Goal: Book appointment/travel/reservation

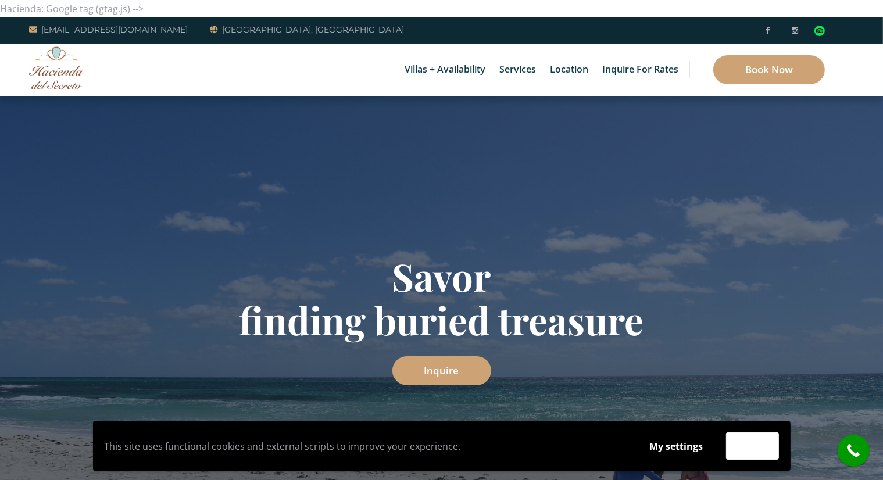
click at [74, 70] on img at bounding box center [56, 67] width 55 height 42
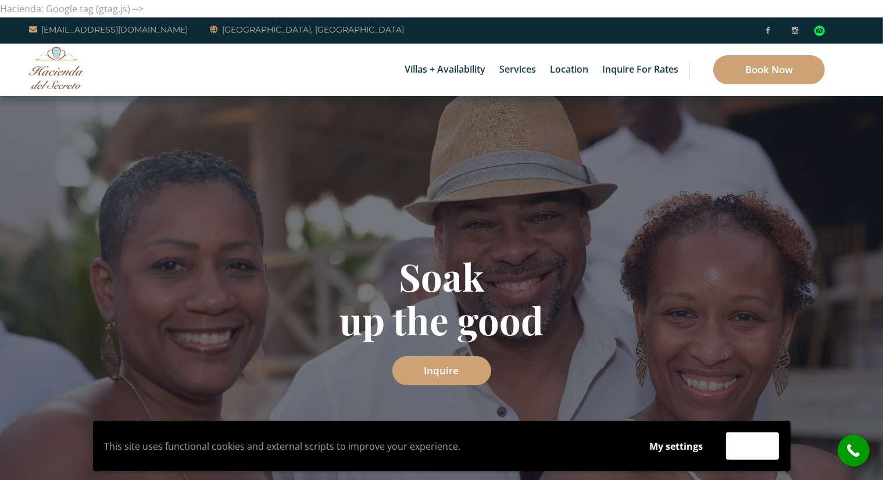
click at [76, 58] on img at bounding box center [56, 67] width 55 height 42
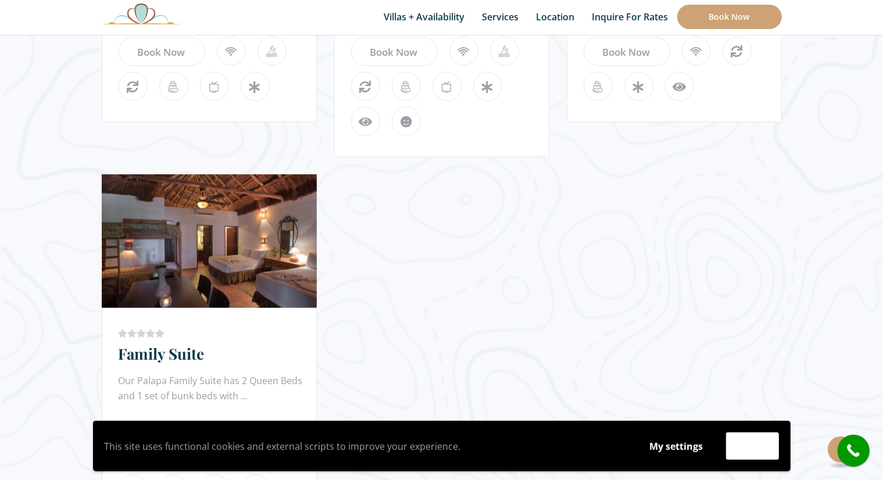
scroll to position [1353, 0]
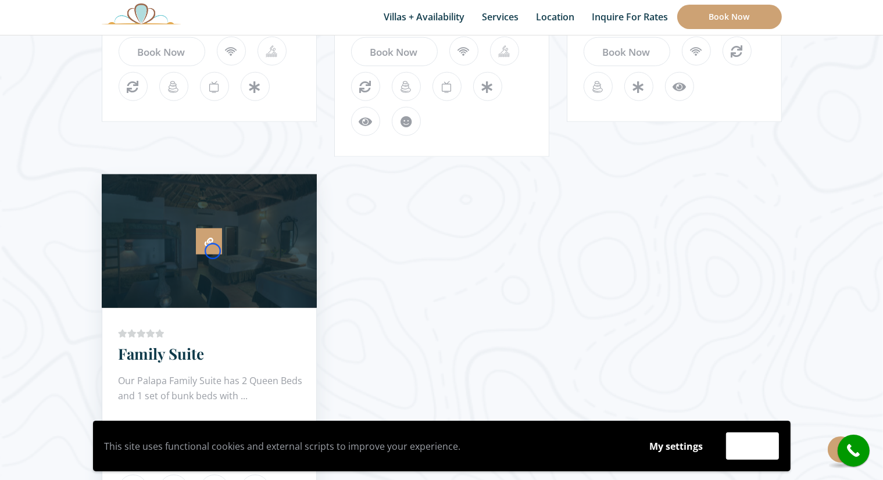
click at [213, 251] on link at bounding box center [209, 241] width 26 height 26
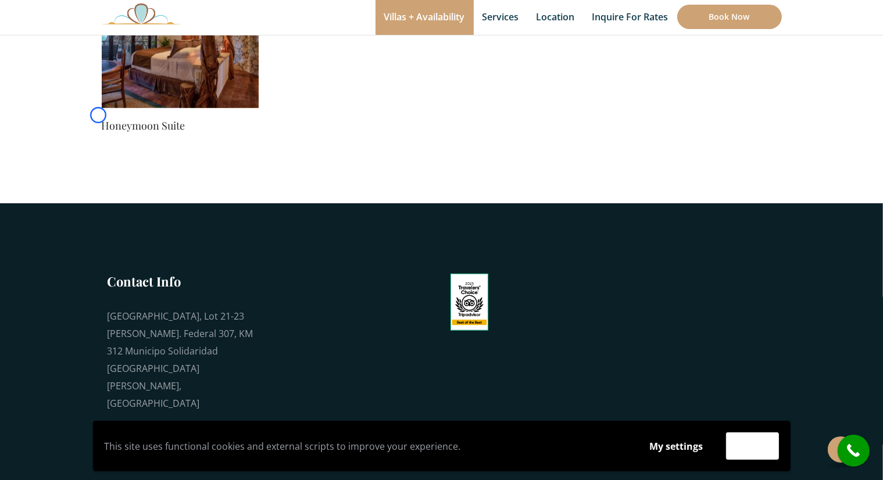
scroll to position [907, 0]
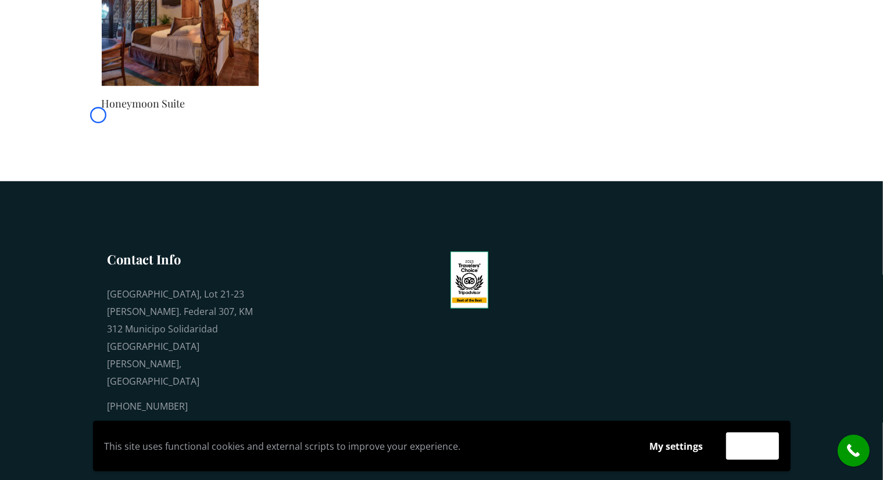
scroll to position [0, 0]
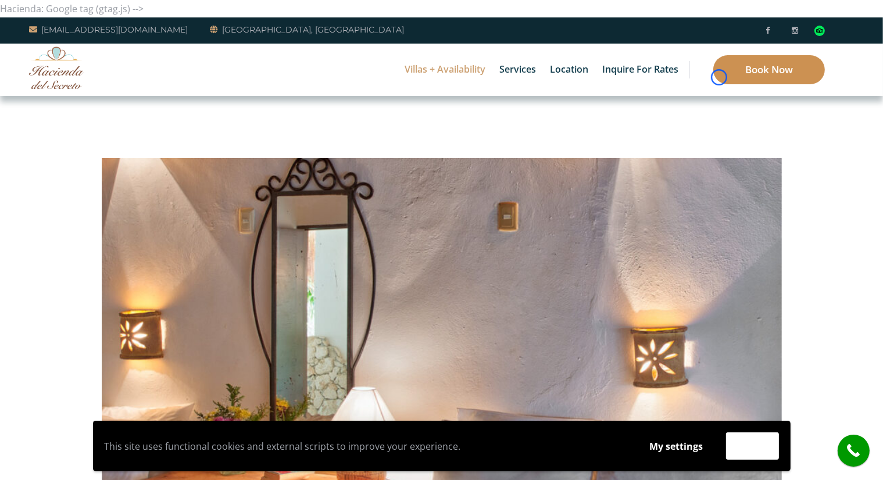
click at [719, 77] on link "Book Now" at bounding box center [769, 69] width 112 height 29
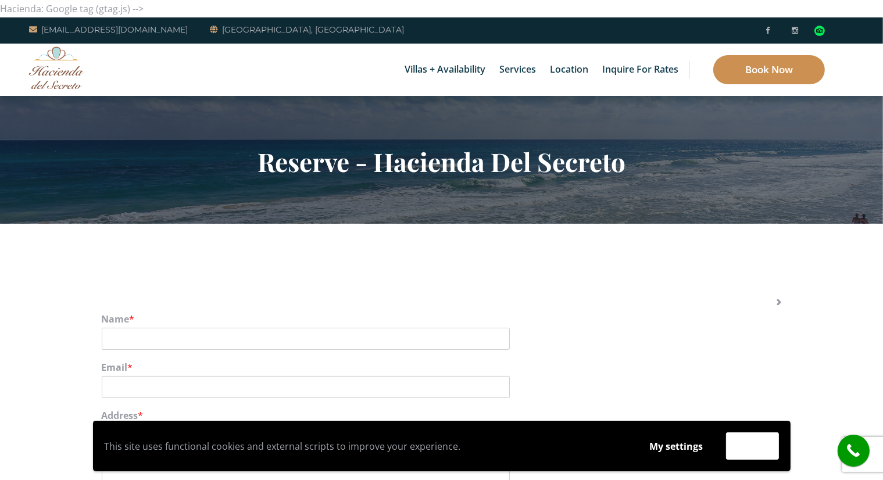
click at [719, 77] on link "Book Now" at bounding box center [769, 69] width 112 height 29
click at [92, 79] on div "Villas + Availability 6 Bedrooms Casa del Secreto 5 Bedrooms [GEOGRAPHIC_DATA][…" at bounding box center [441, 70] width 883 height 52
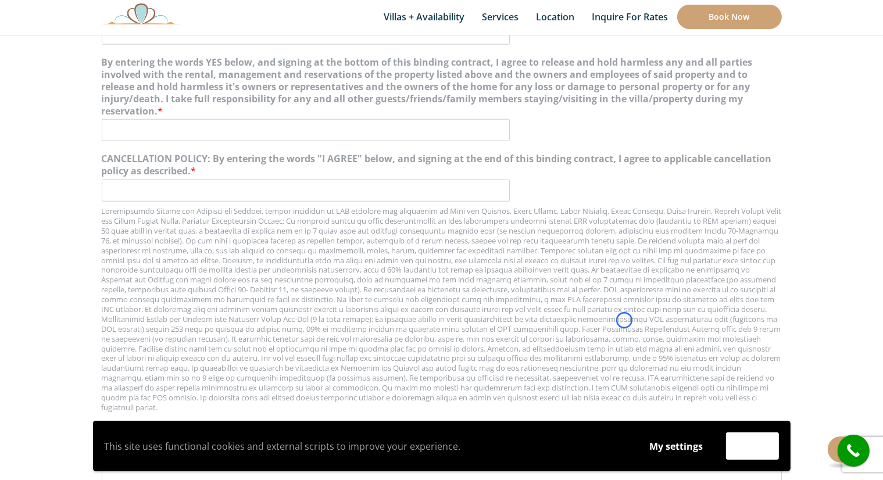
scroll to position [1264, 0]
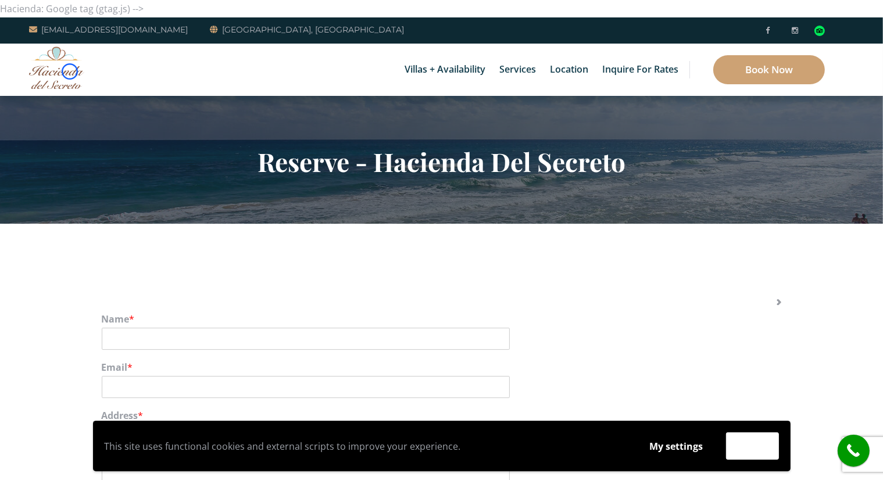
click at [70, 71] on img at bounding box center [56, 67] width 55 height 42
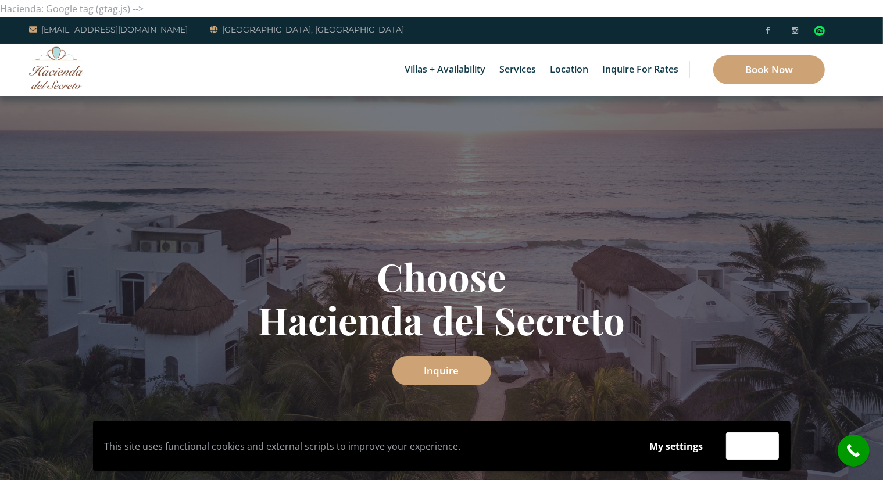
click at [60, 107] on div "Choose Hacienda del Secreto Inquire" at bounding box center [441, 319] width 883 height 446
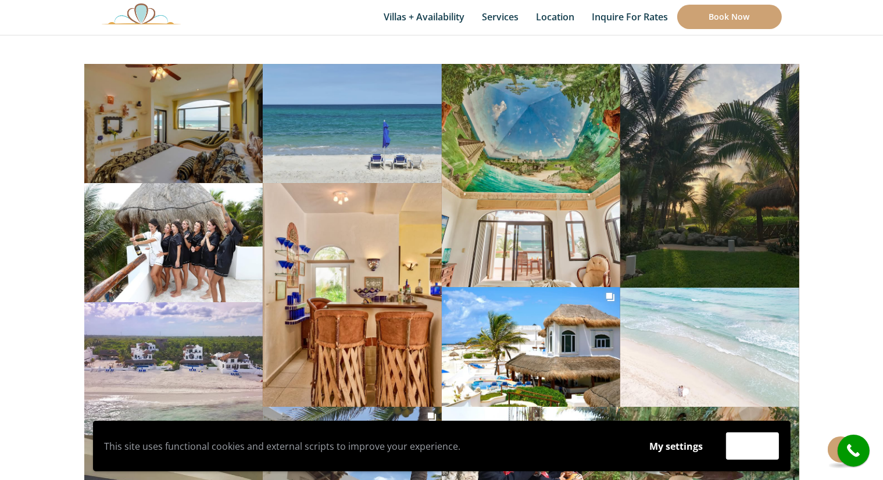
scroll to position [4090, 0]
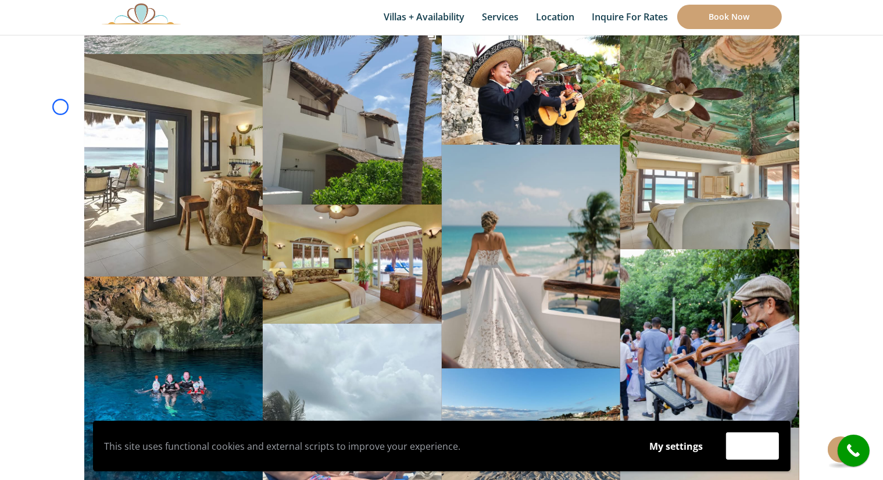
scroll to position [951, 0]
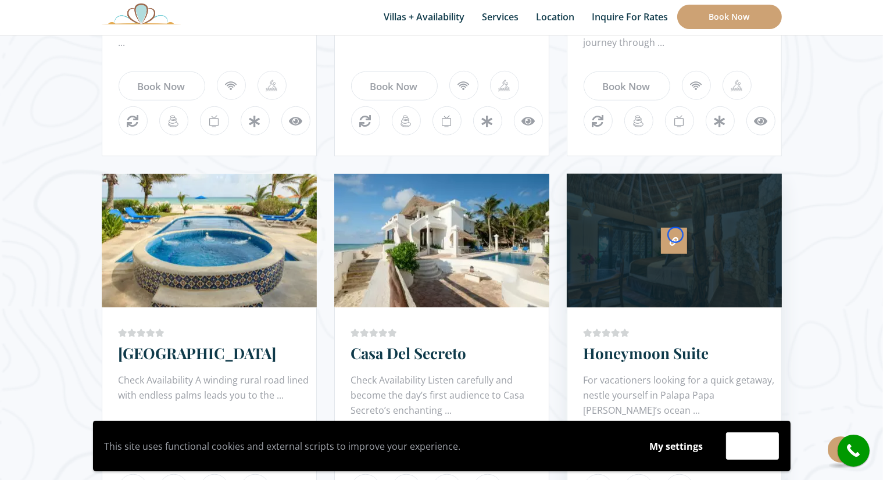
click at [675, 235] on link at bounding box center [674, 241] width 26 height 26
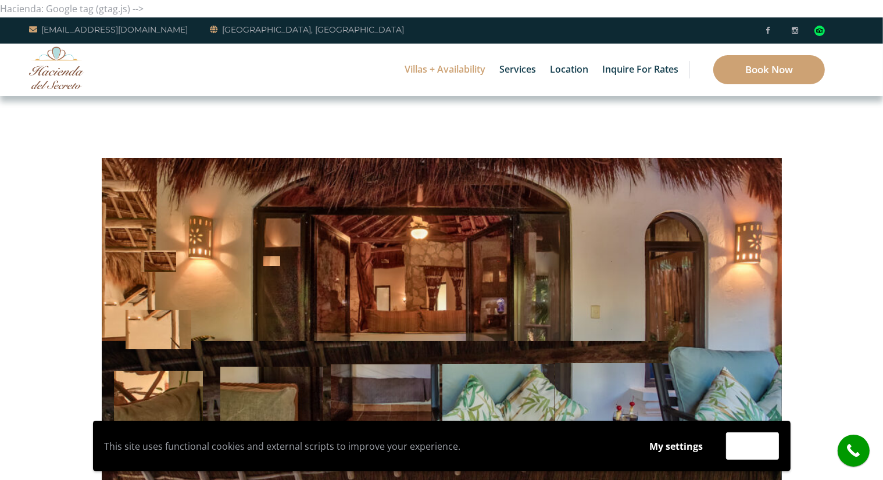
click at [96, 65] on div "Villas + Availability 6 Bedrooms Casa del Secreto 5 Bedrooms Villa Sarita Villa…" at bounding box center [441, 70] width 883 height 52
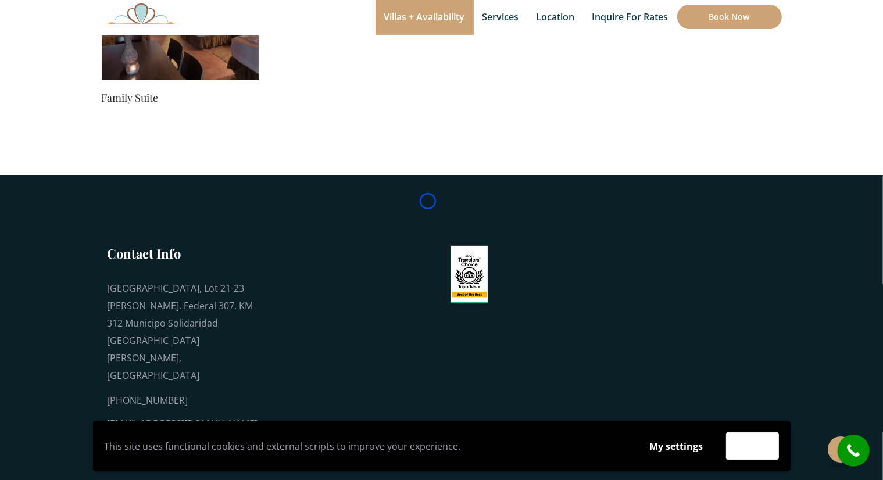
scroll to position [918, 0]
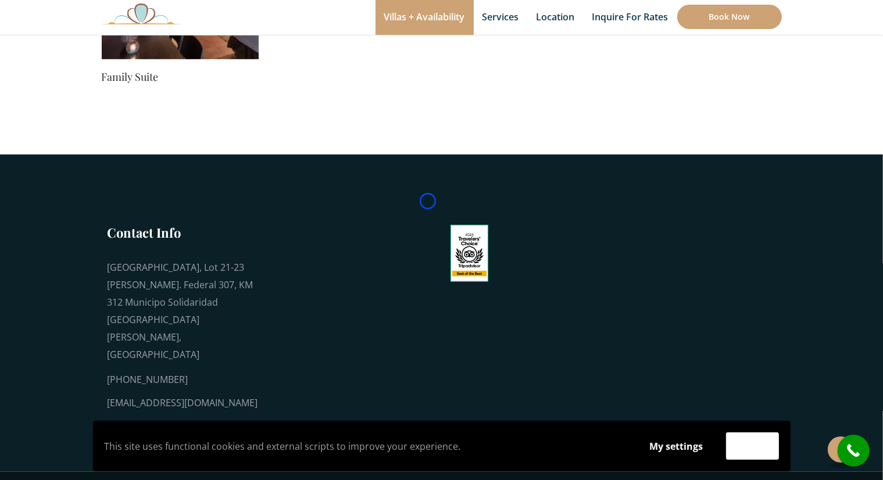
click at [682, 459] on div "This site uses functional cookies and external scripts to improve your experien…" at bounding box center [442, 445] width 686 height 27
